Goal: Communication & Community: Answer question/provide support

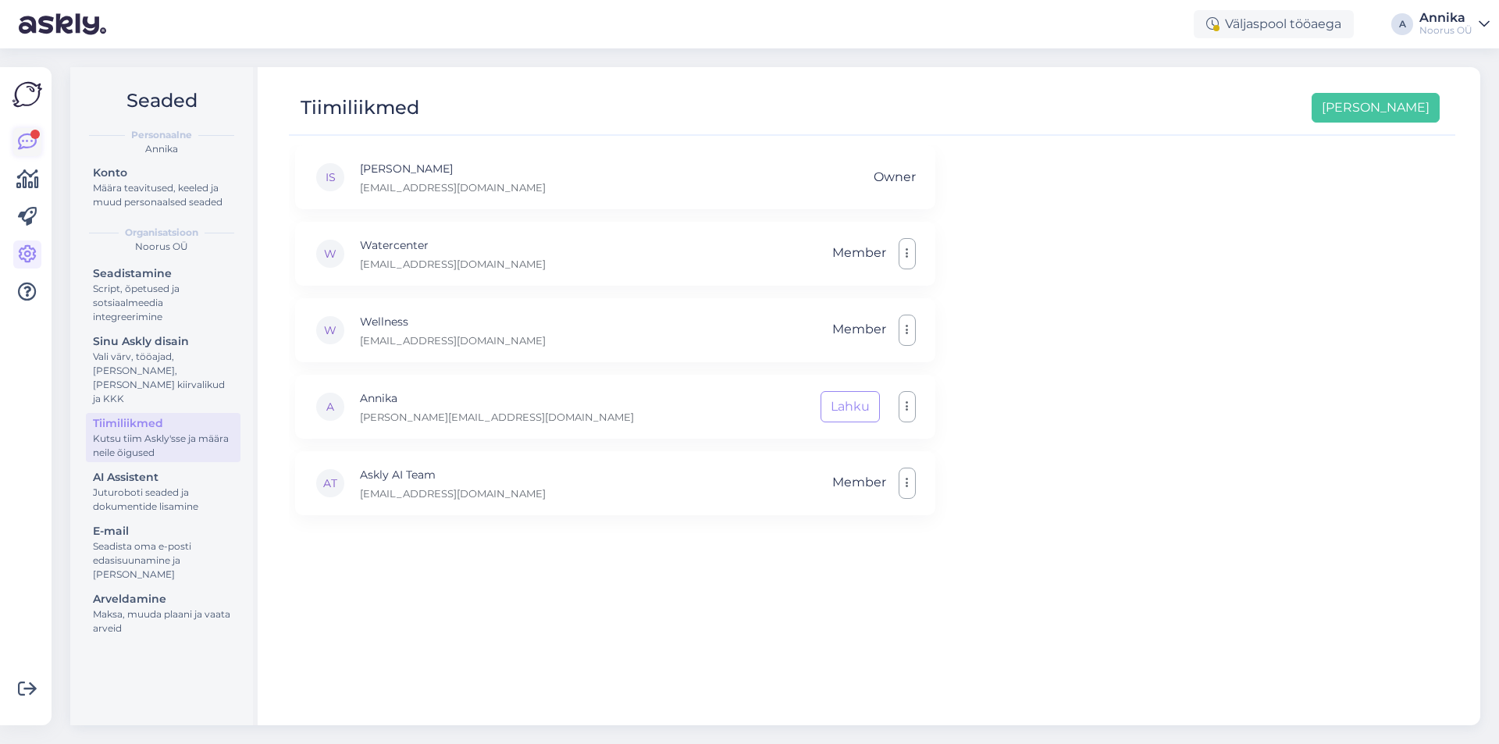
click at [20, 135] on icon at bounding box center [27, 142] width 19 height 19
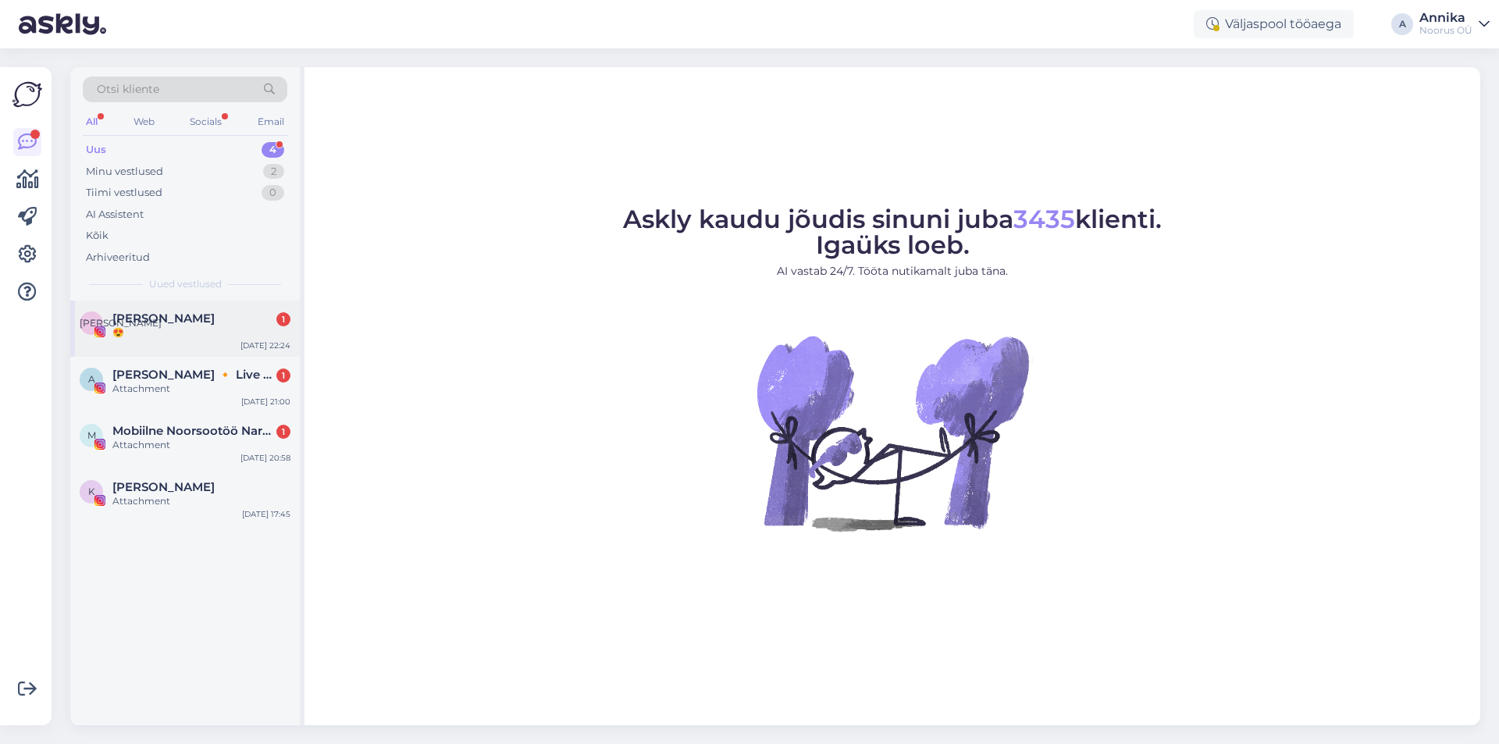
click at [167, 311] on div "А [PERSON_NAME] 1 😍 [DATE] 22:24" at bounding box center [185, 329] width 230 height 56
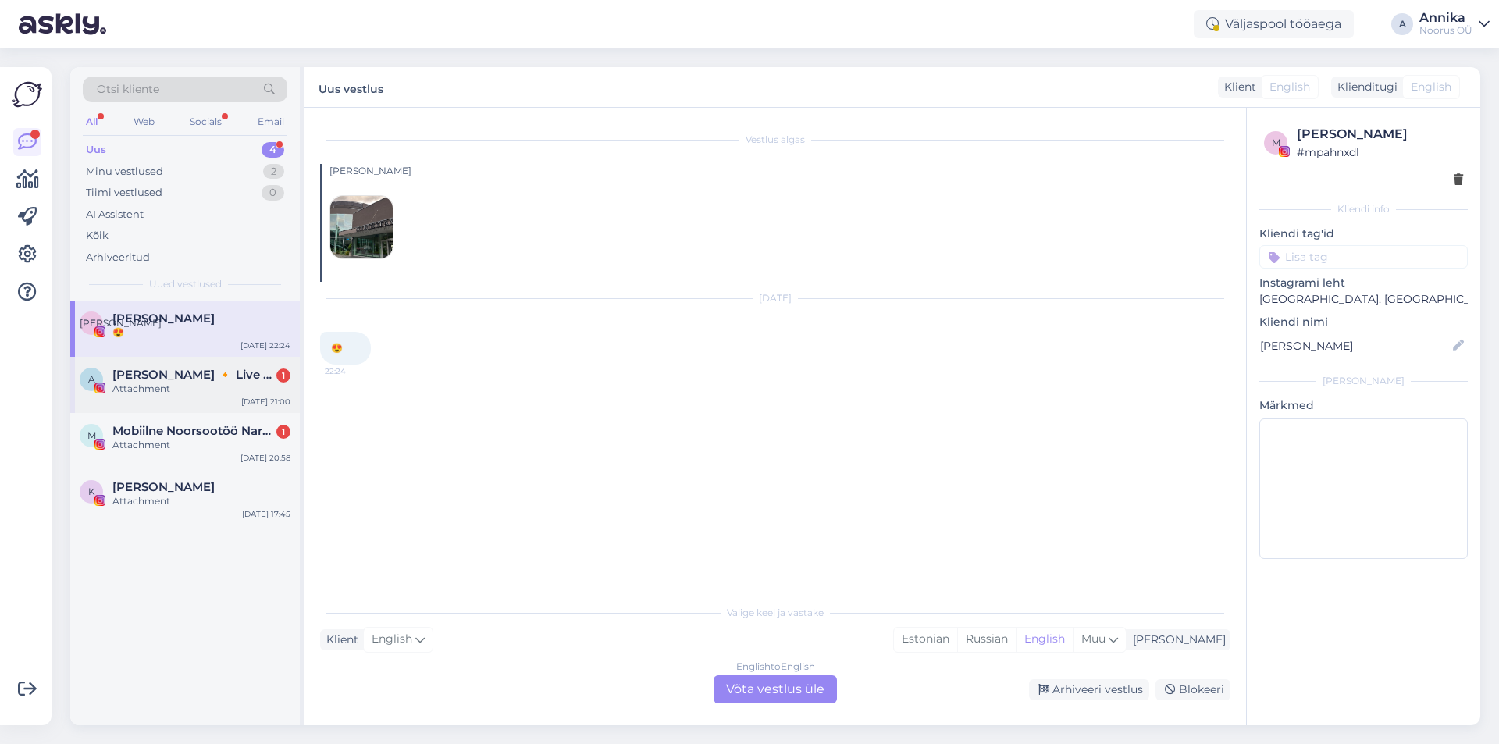
click at [178, 365] on div "A [PERSON_NAME] 🔸 Live music performer 🔸 [PERSON_NAME] 1 Attachment [DATE] 21:00" at bounding box center [185, 385] width 230 height 56
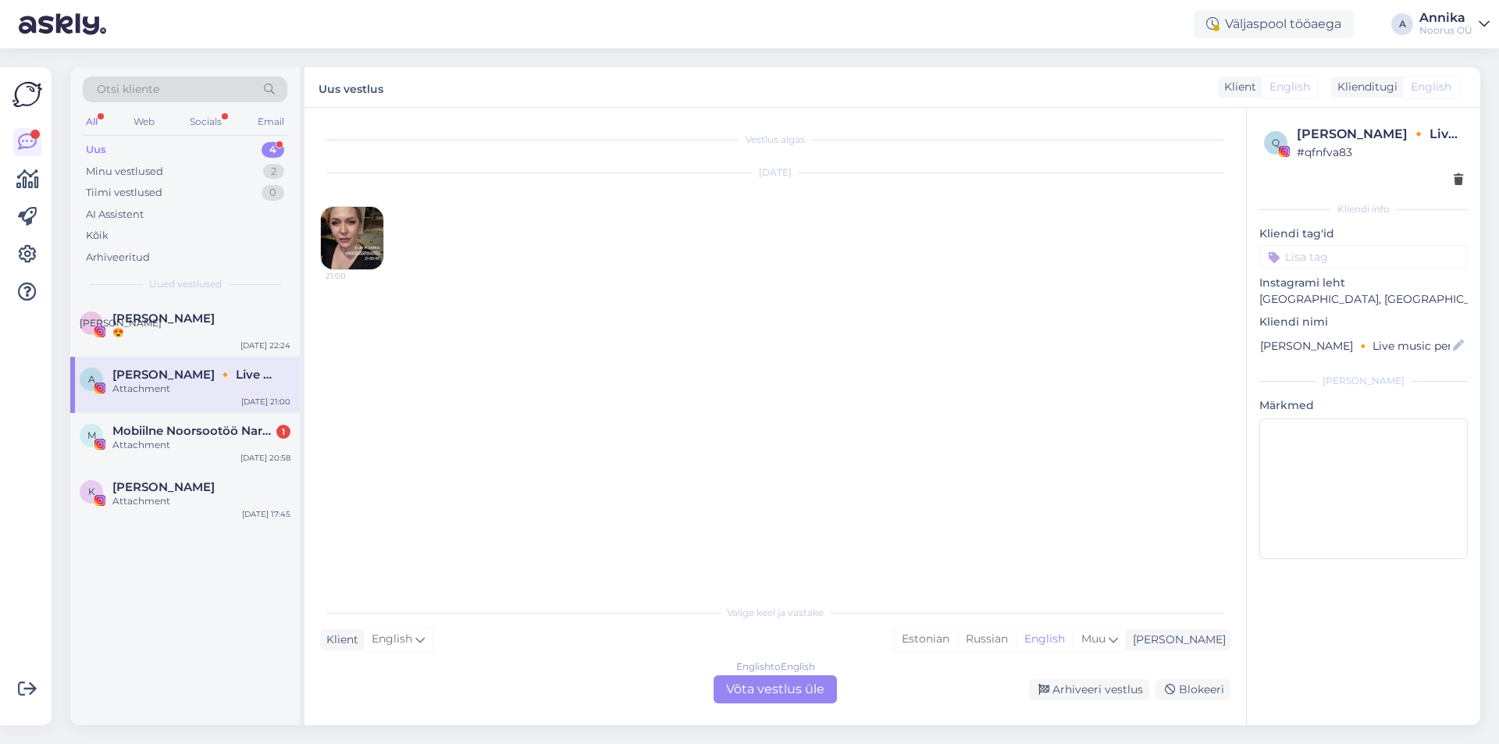
click at [336, 227] on img at bounding box center [352, 238] width 62 height 62
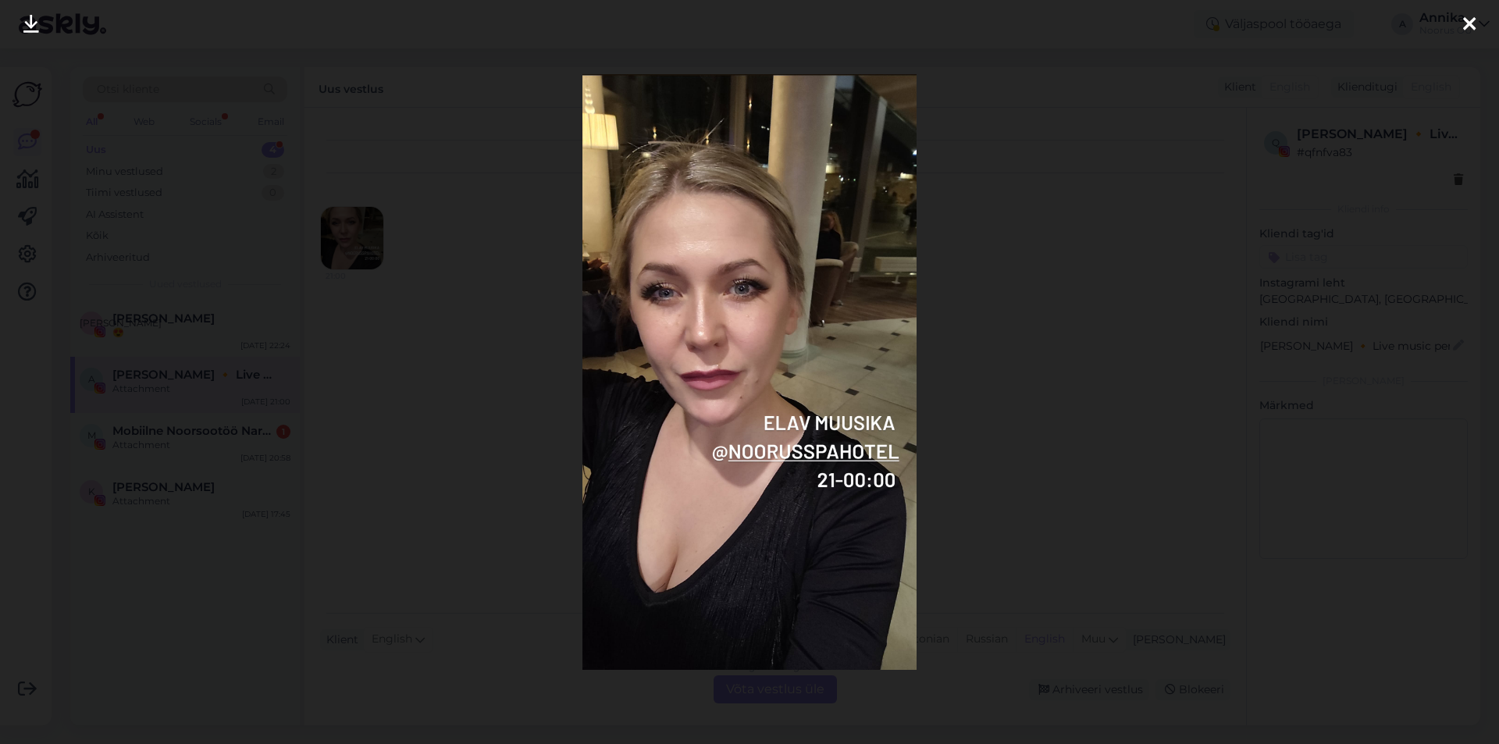
click at [1465, 25] on icon at bounding box center [1469, 25] width 12 height 20
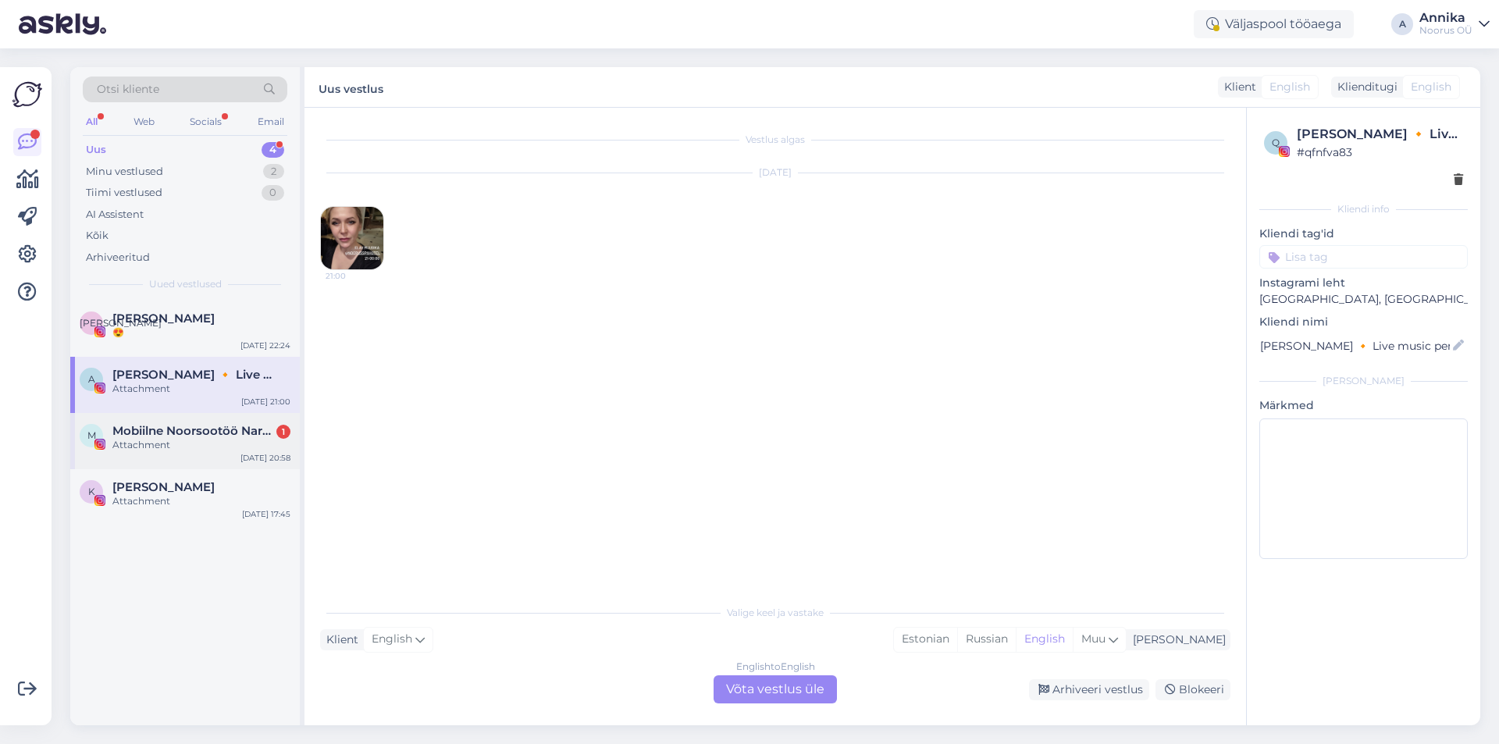
click at [130, 433] on span "Mobiilne Noorsootöö Narvas!" at bounding box center [193, 431] width 162 height 14
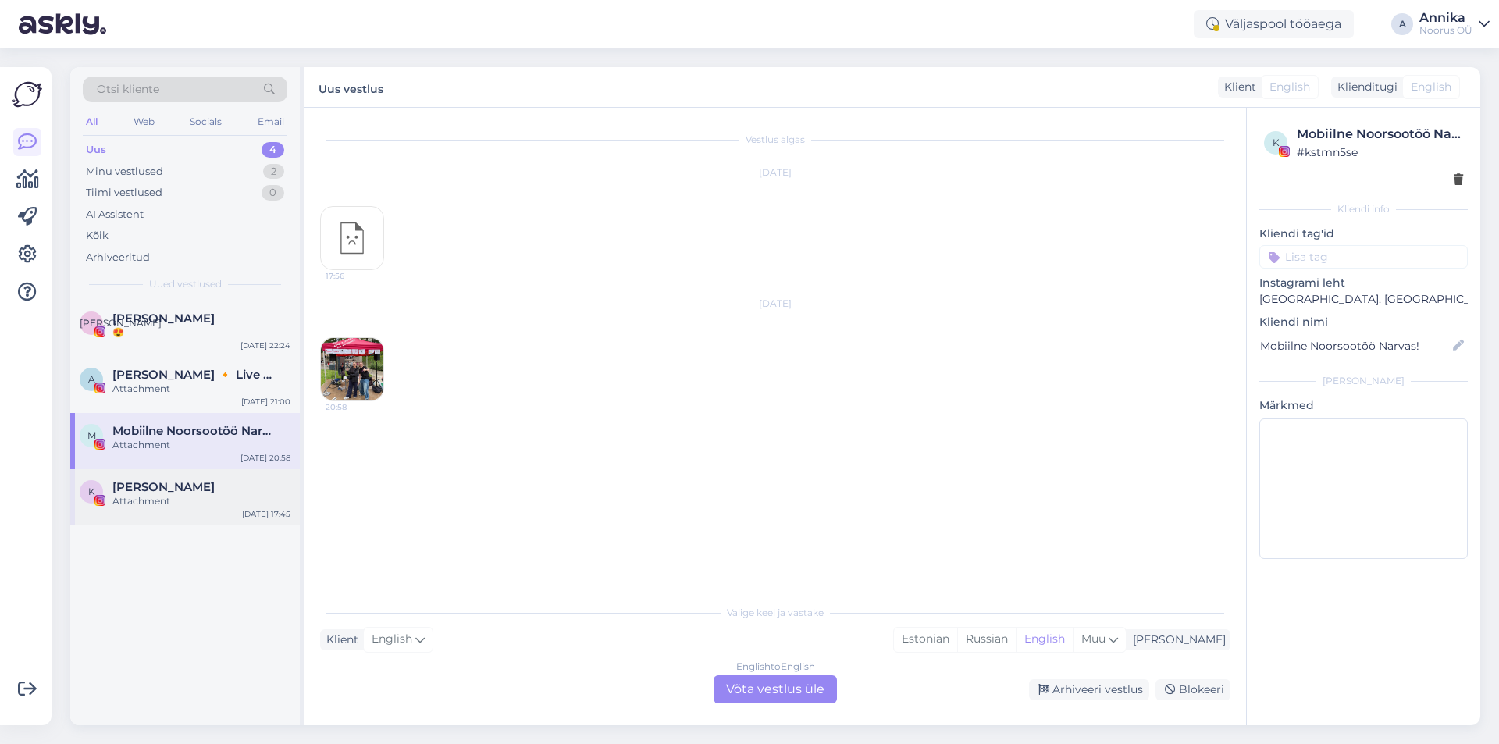
click at [257, 494] on div "[PERSON_NAME]" at bounding box center [201, 487] width 178 height 14
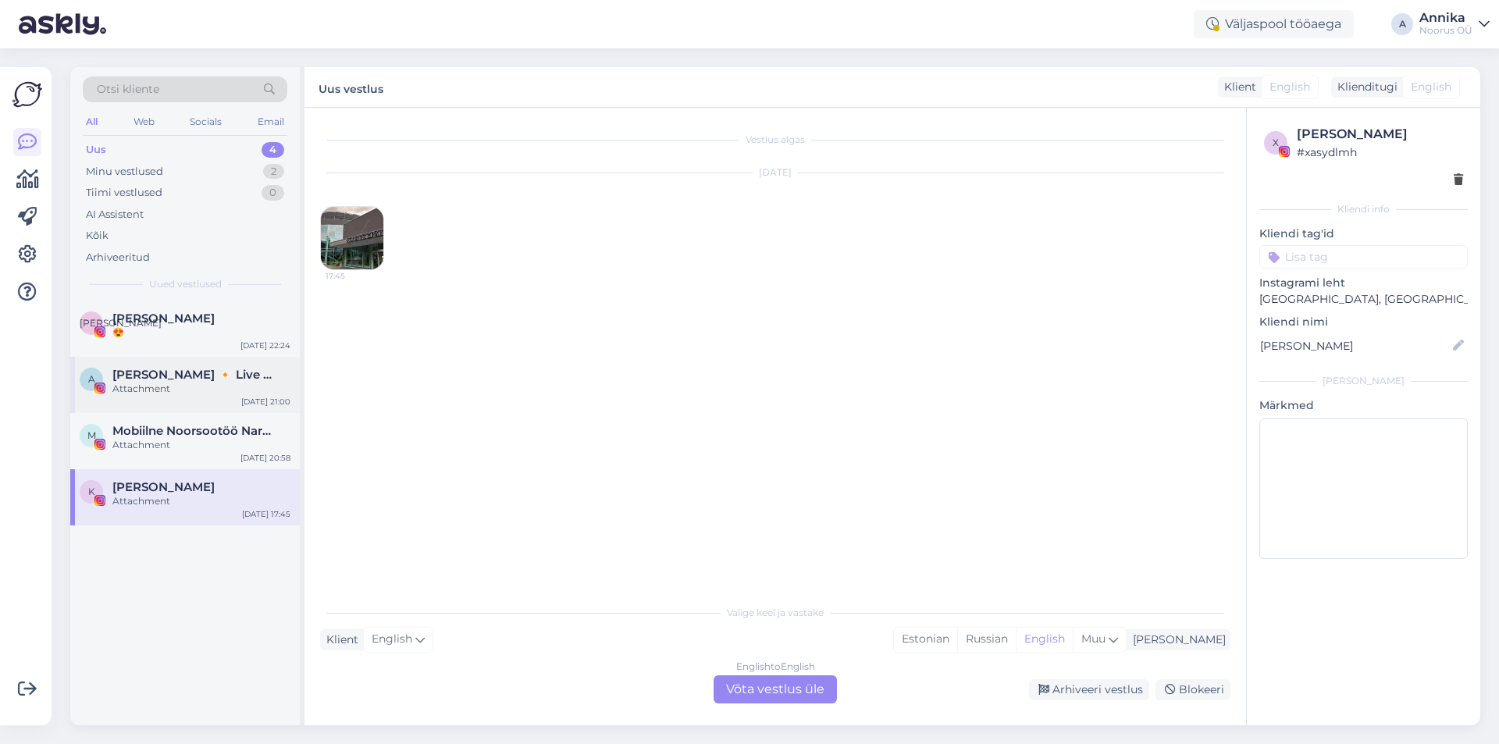
drag, startPoint x: 179, startPoint y: 424, endPoint x: 214, endPoint y: 409, distance: 38.1
click at [180, 424] on span "Mobiilne Noorsootöö Narvas!" at bounding box center [193, 431] width 162 height 14
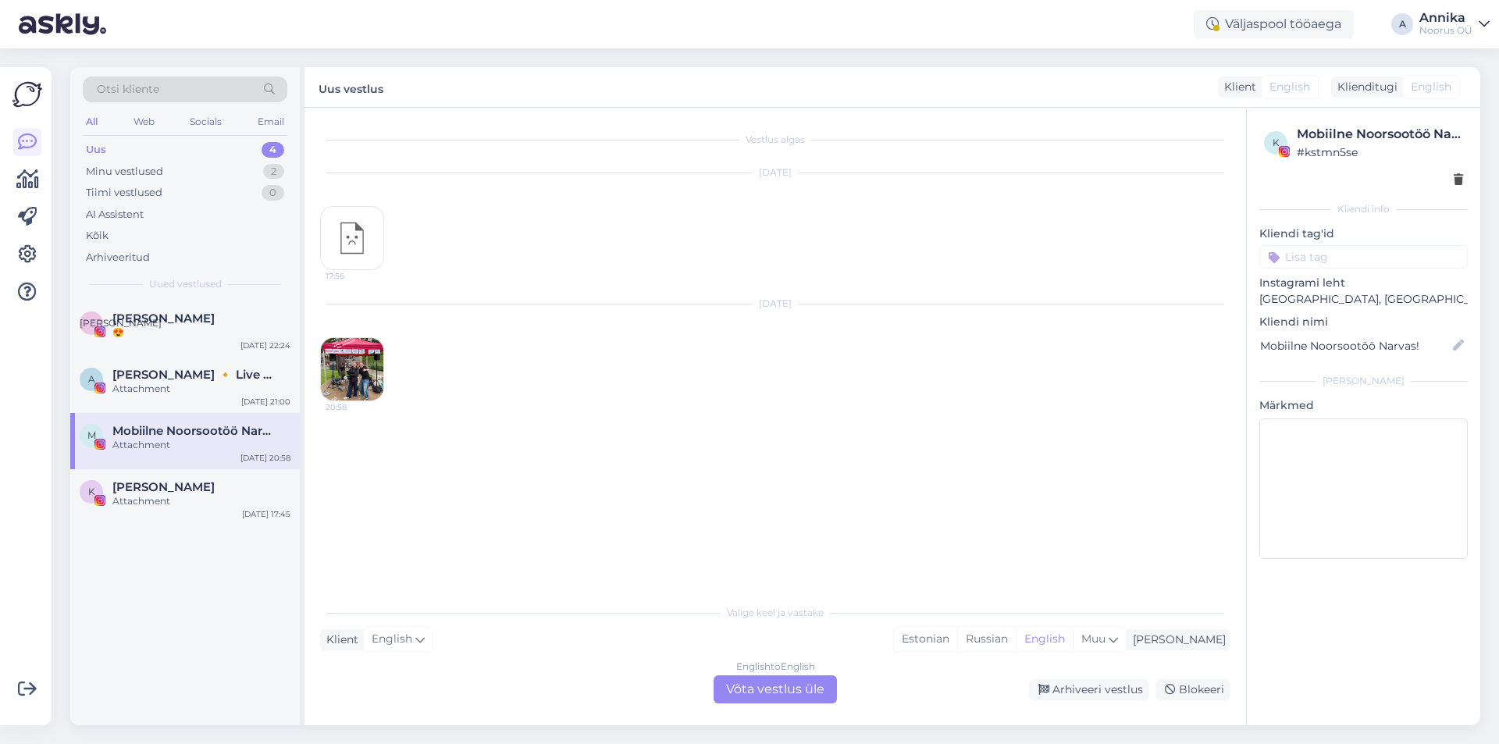
click at [782, 691] on div "English to English Võta vestlus üle" at bounding box center [775, 689] width 123 height 28
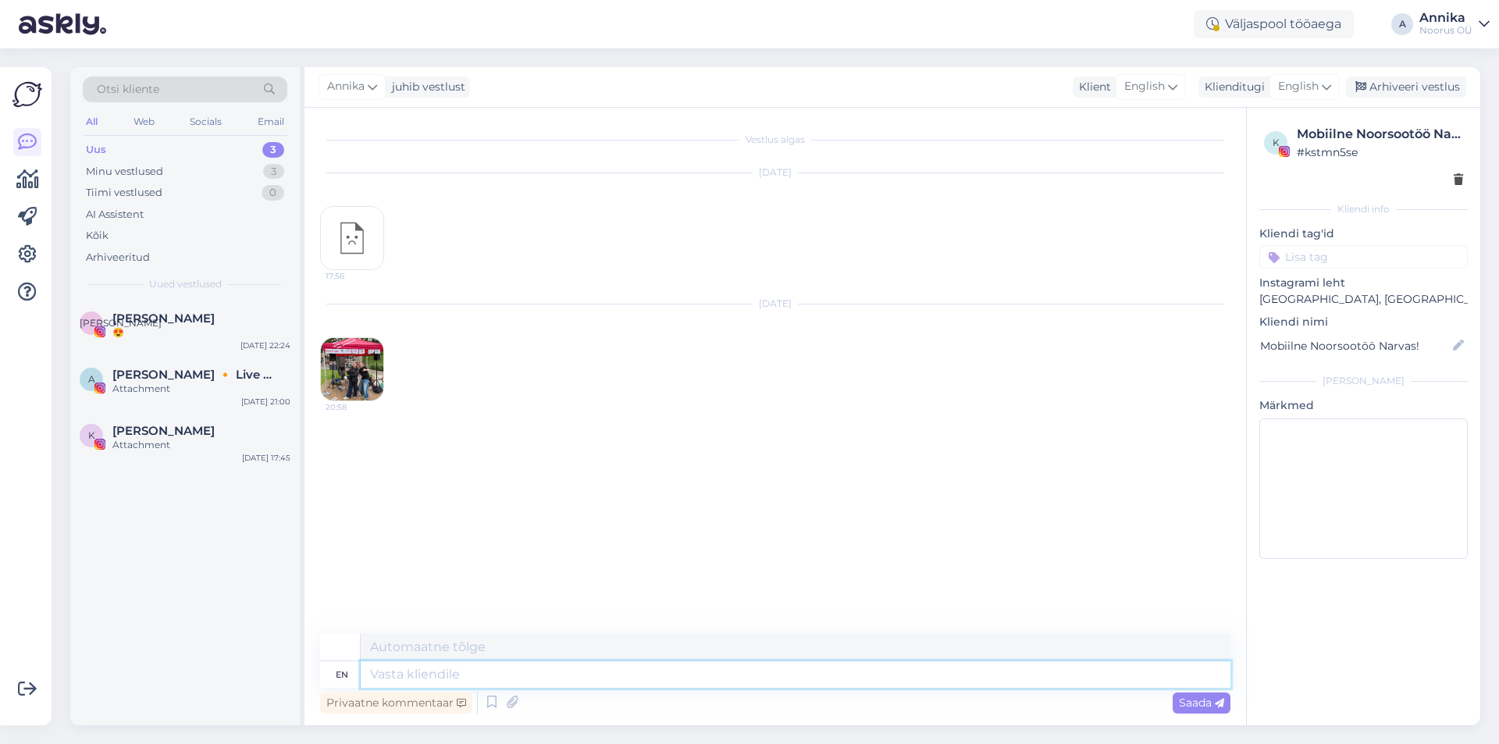
click at [520, 672] on textarea at bounding box center [796, 674] width 870 height 27
click at [441, 681] on textarea at bounding box center [796, 674] width 870 height 27
click at [505, 682] on textarea at bounding box center [796, 674] width 870 height 27
click at [502, 678] on textarea at bounding box center [796, 674] width 870 height 27
click at [341, 676] on div "en" at bounding box center [342, 674] width 12 height 27
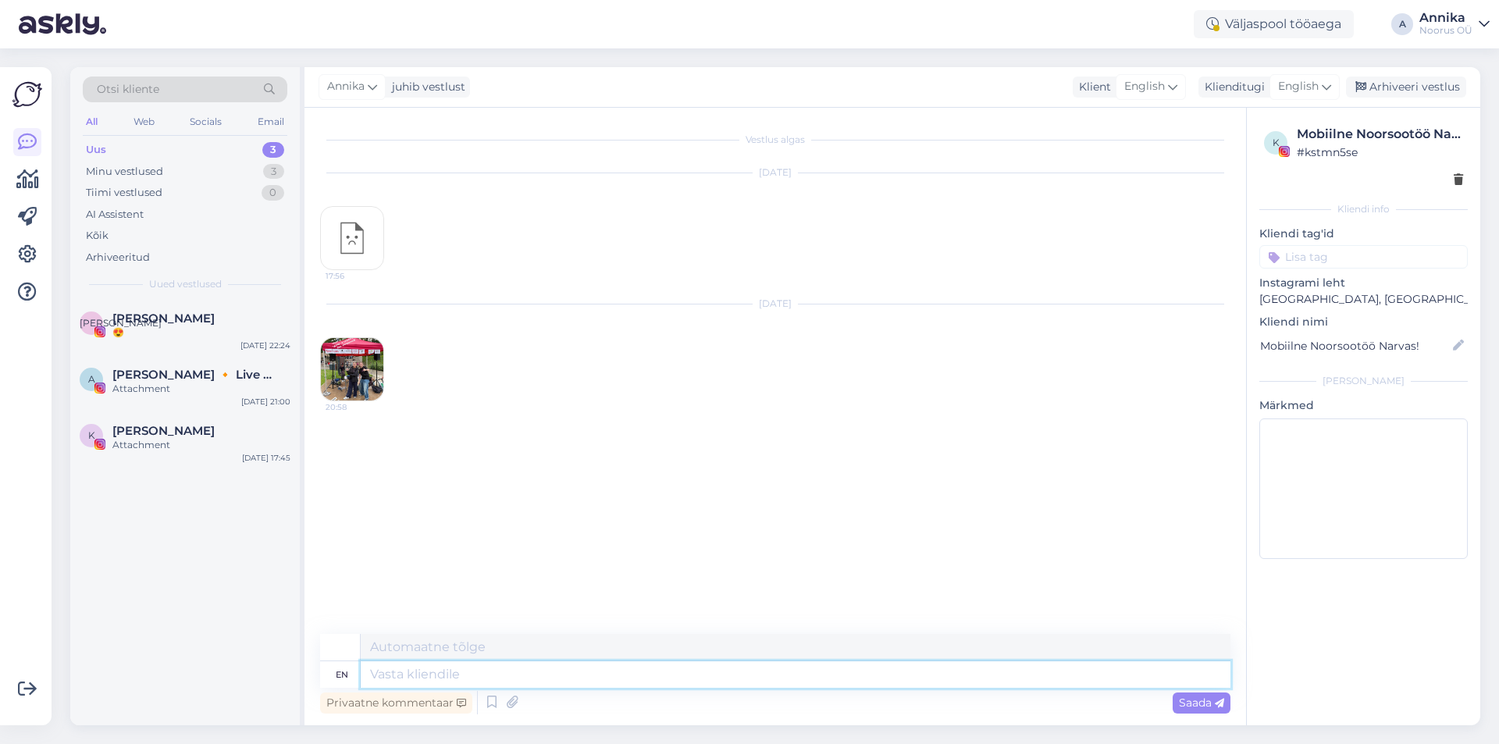
click at [413, 665] on textarea at bounding box center [796, 674] width 870 height 27
drag, startPoint x: 413, startPoint y: 665, endPoint x: 411, endPoint y: 674, distance: 8.9
click at [411, 674] on textarea at bounding box center [796, 674] width 870 height 27
click at [429, 650] on textarea at bounding box center [796, 647] width 870 height 27
click at [427, 670] on textarea at bounding box center [796, 674] width 870 height 27
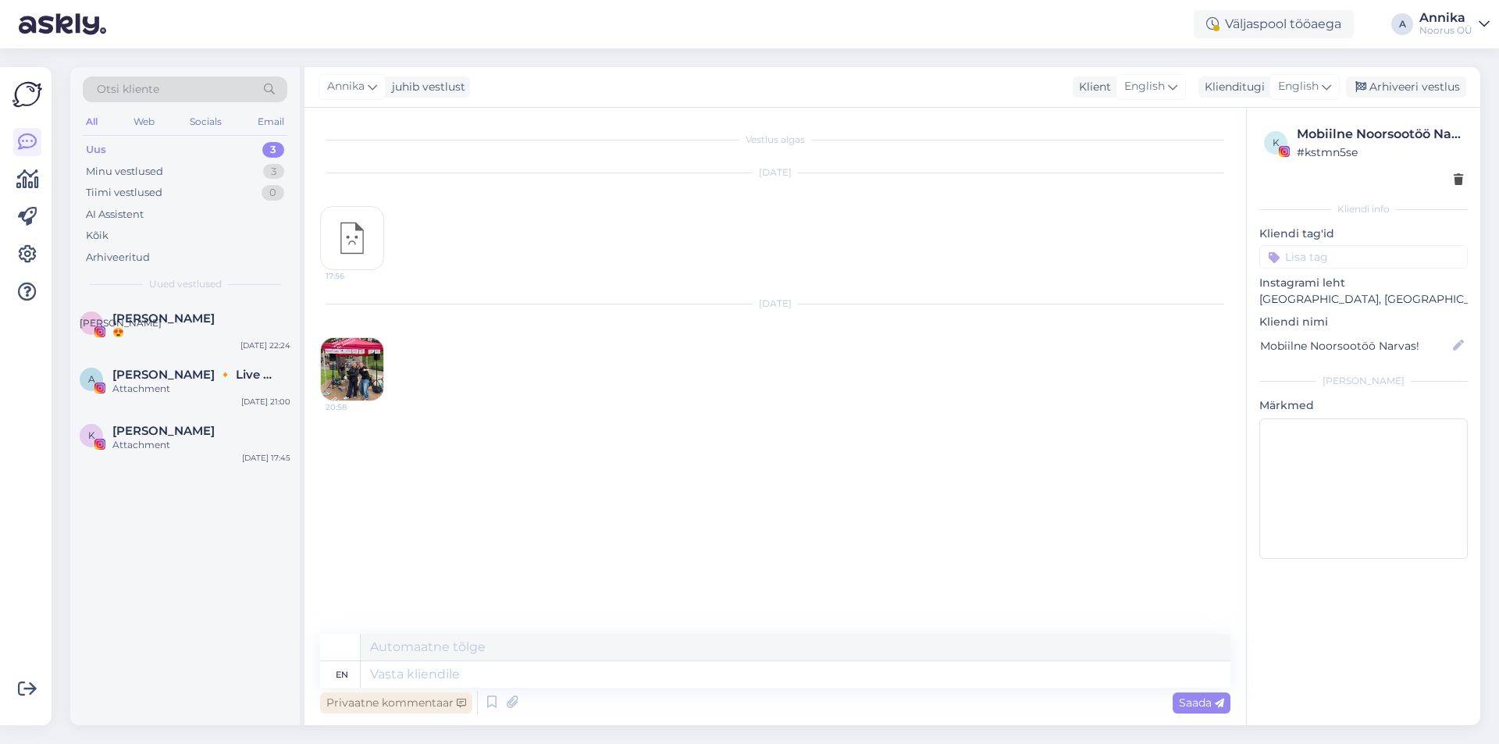
click at [385, 704] on div "Privaatne kommentaar" at bounding box center [396, 703] width 152 height 21
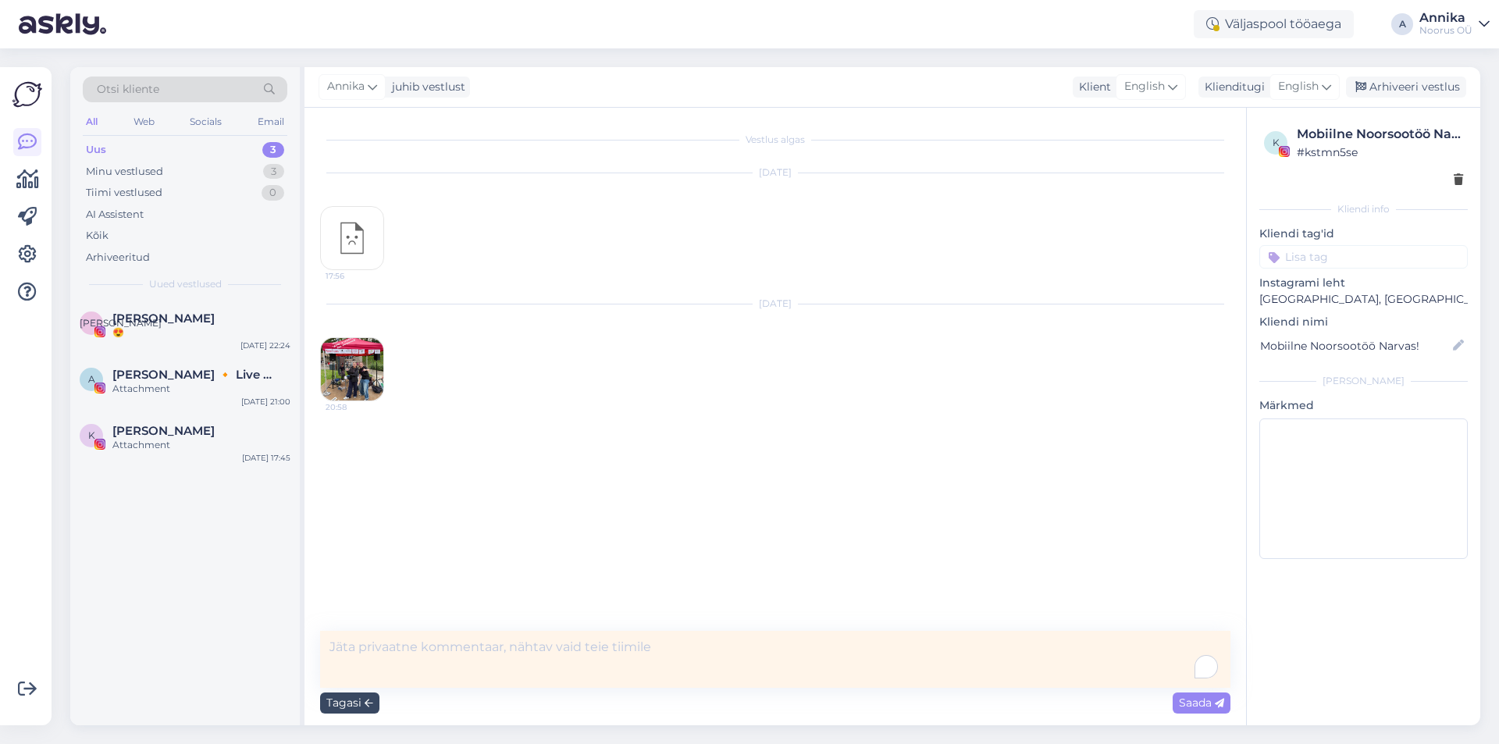
click at [335, 700] on div "Tagasi" at bounding box center [349, 703] width 59 height 21
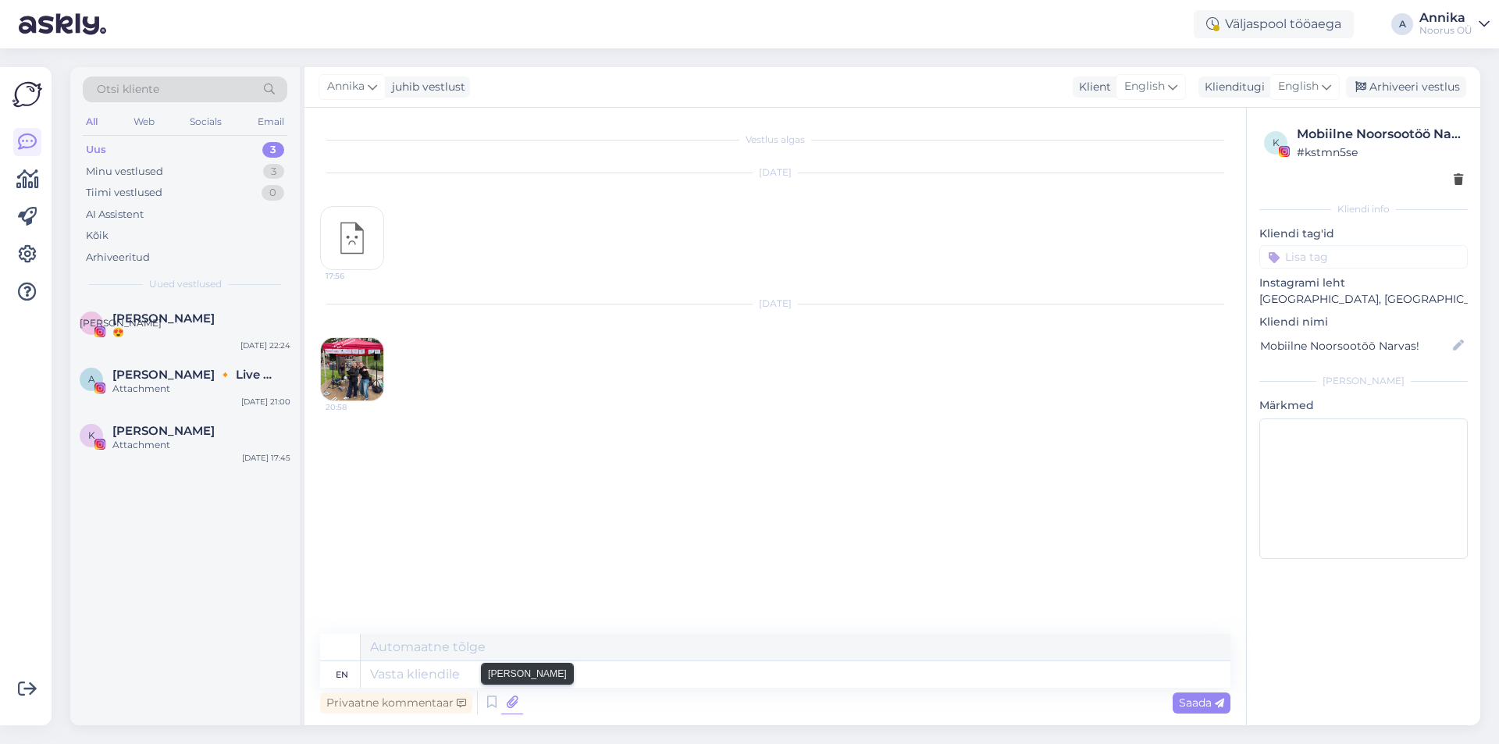
click at [506, 707] on icon at bounding box center [512, 702] width 22 height 23
click at [87, 428] on div "K" at bounding box center [91, 435] width 23 height 23
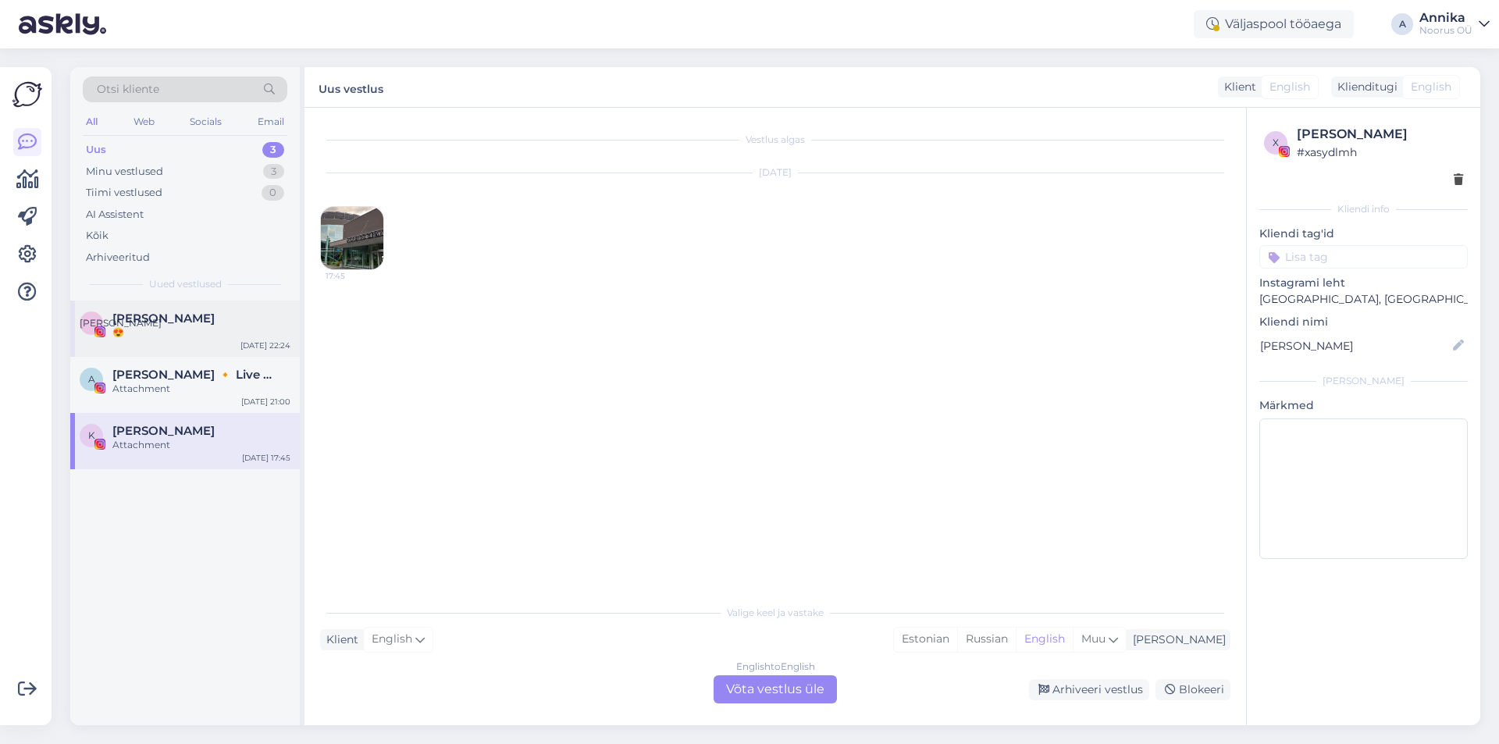
click at [178, 340] on div "А [PERSON_NAME] 😍 [DATE] 22:24" at bounding box center [185, 329] width 230 height 56
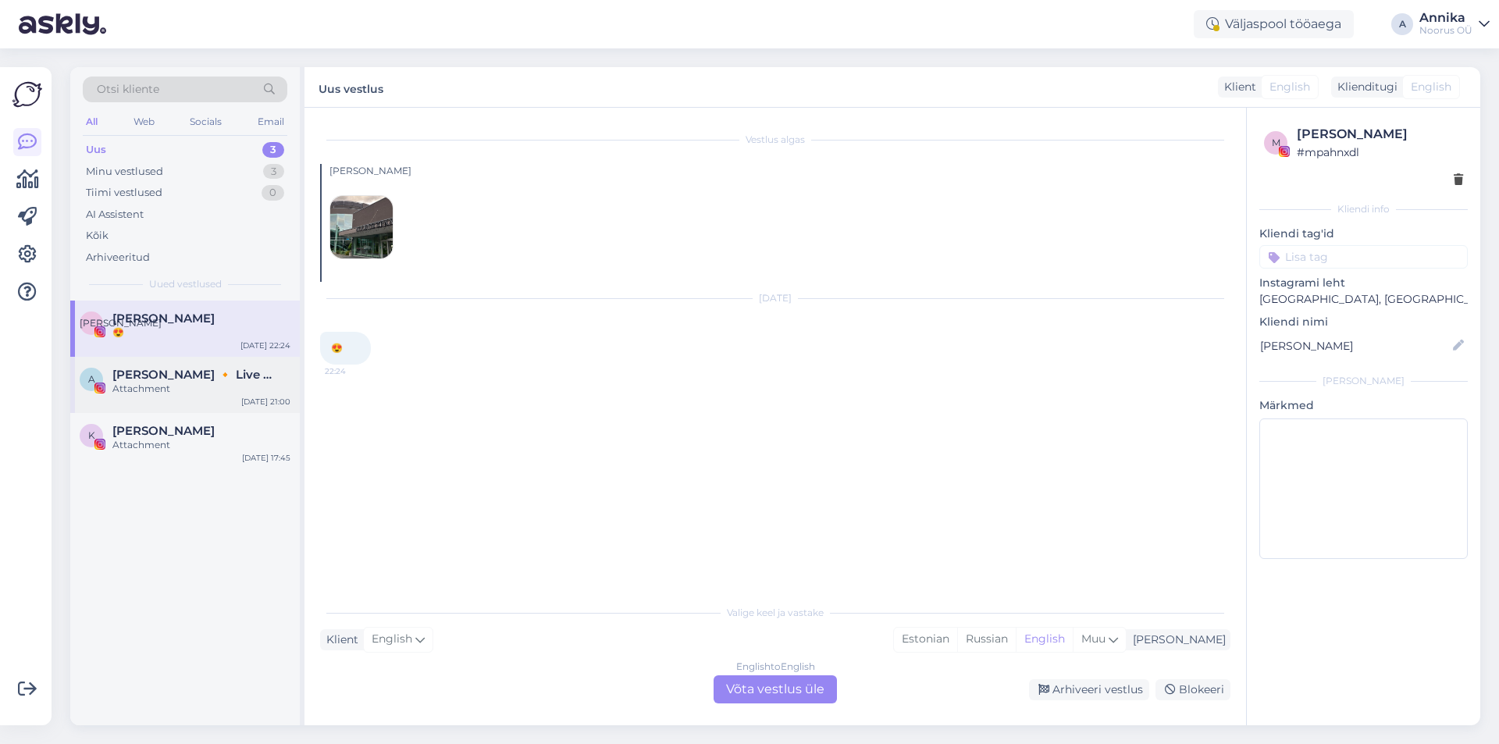
click at [149, 376] on span "[PERSON_NAME] 🔸 Live music performer 🔸 [PERSON_NAME]" at bounding box center [193, 375] width 162 height 14
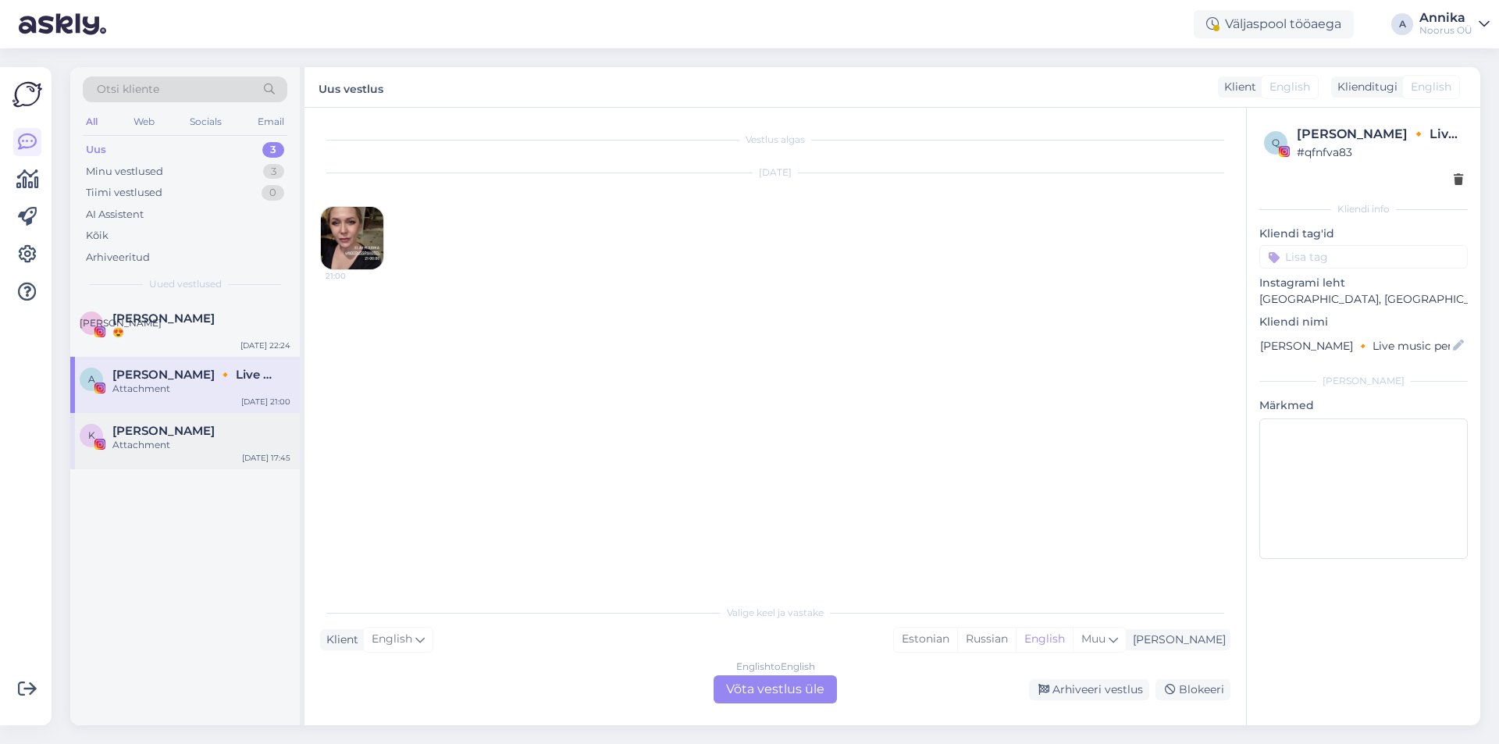
click at [149, 447] on div "Attachment" at bounding box center [201, 445] width 178 height 14
click at [165, 379] on span "[PERSON_NAME] 🔸 Live music performer 🔸 [PERSON_NAME]" at bounding box center [193, 375] width 162 height 14
